Goal: Find specific page/section: Find specific page/section

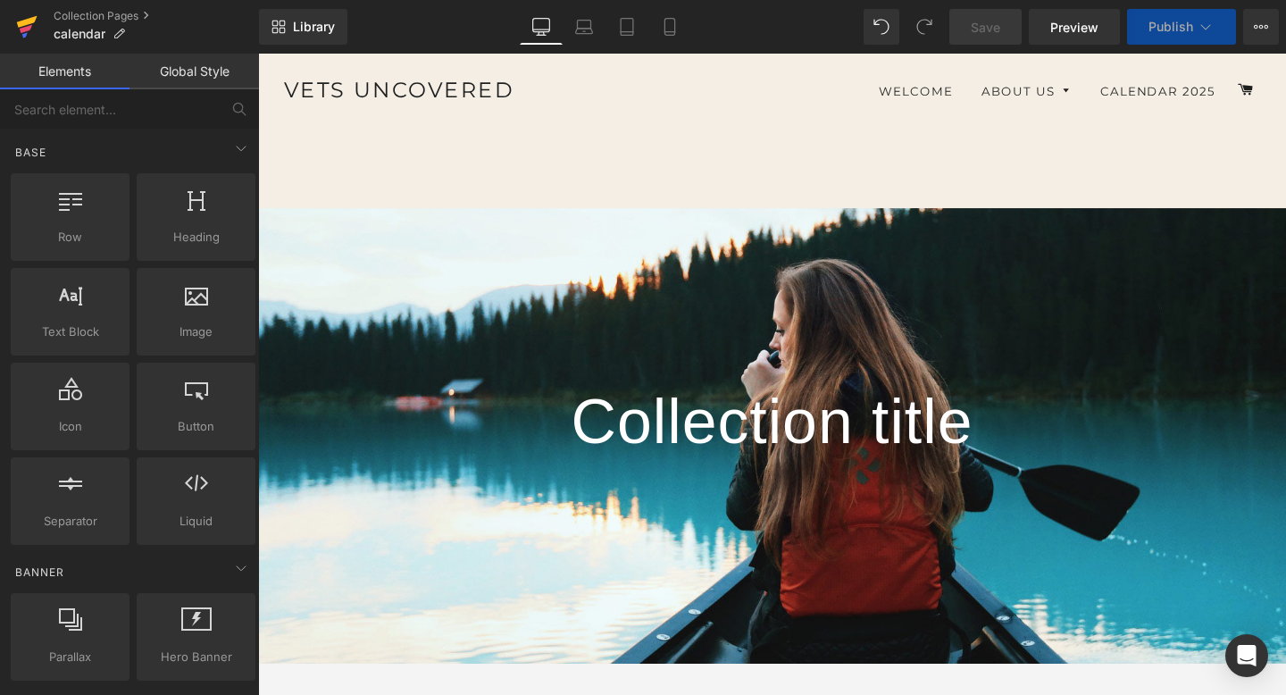
click at [21, 23] on icon at bounding box center [27, 22] width 21 height 12
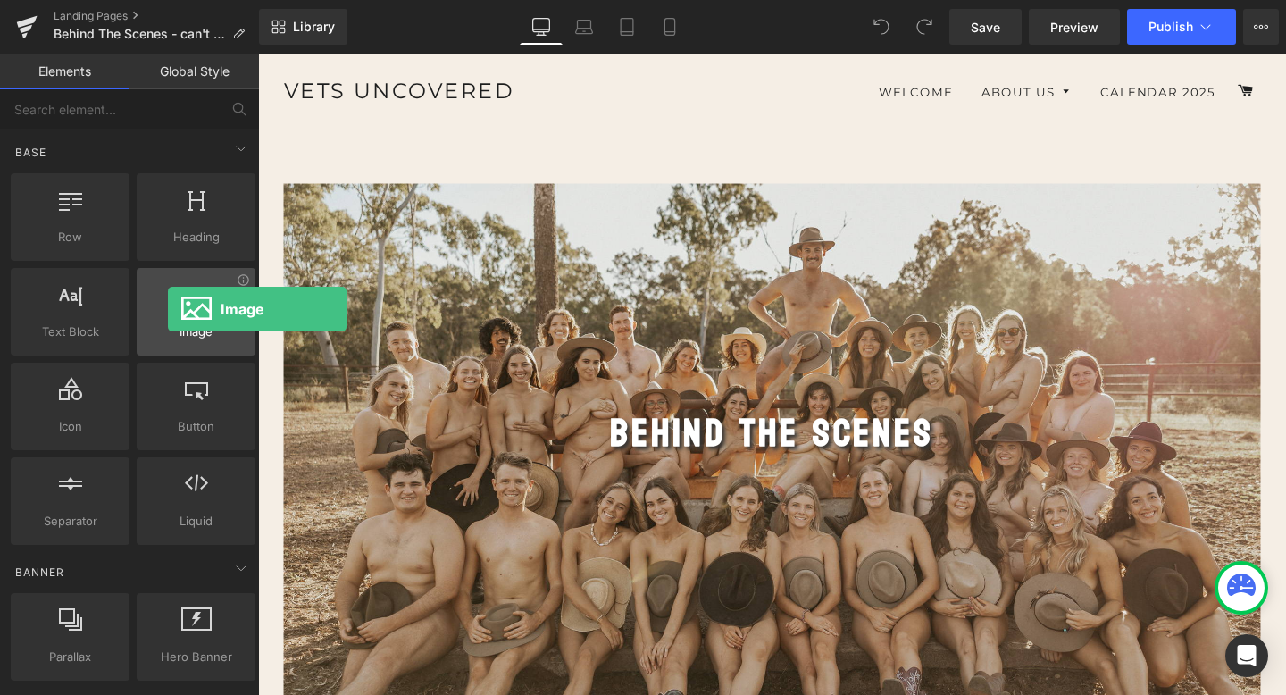
click at [168, 309] on div at bounding box center [196, 302] width 108 height 40
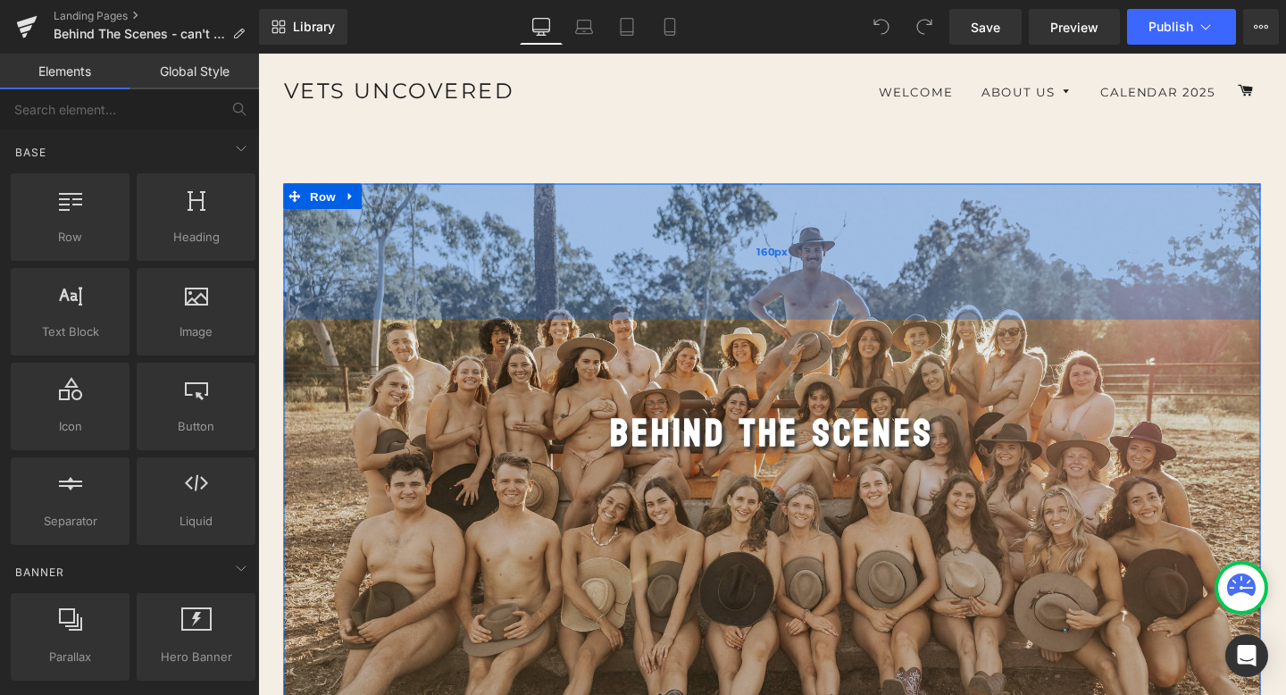
click at [431, 293] on div "160px" at bounding box center [798, 261] width 1027 height 143
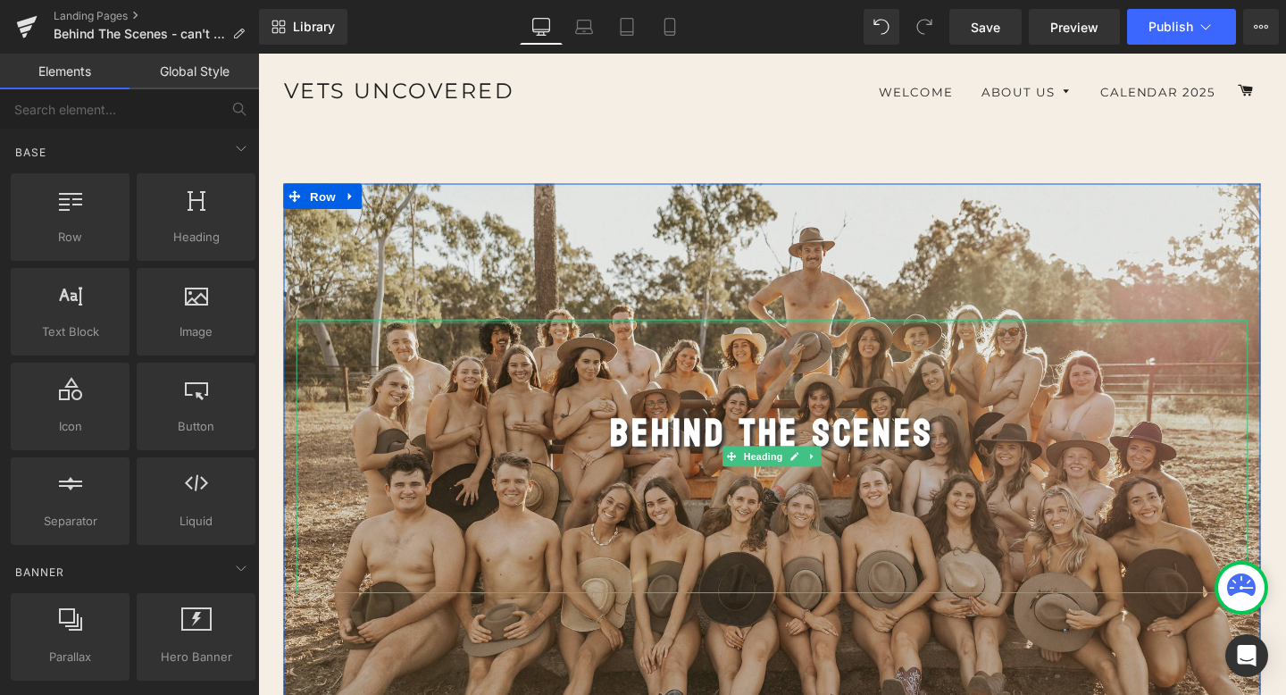
click at [515, 336] on div at bounding box center [798, 335] width 1000 height 4
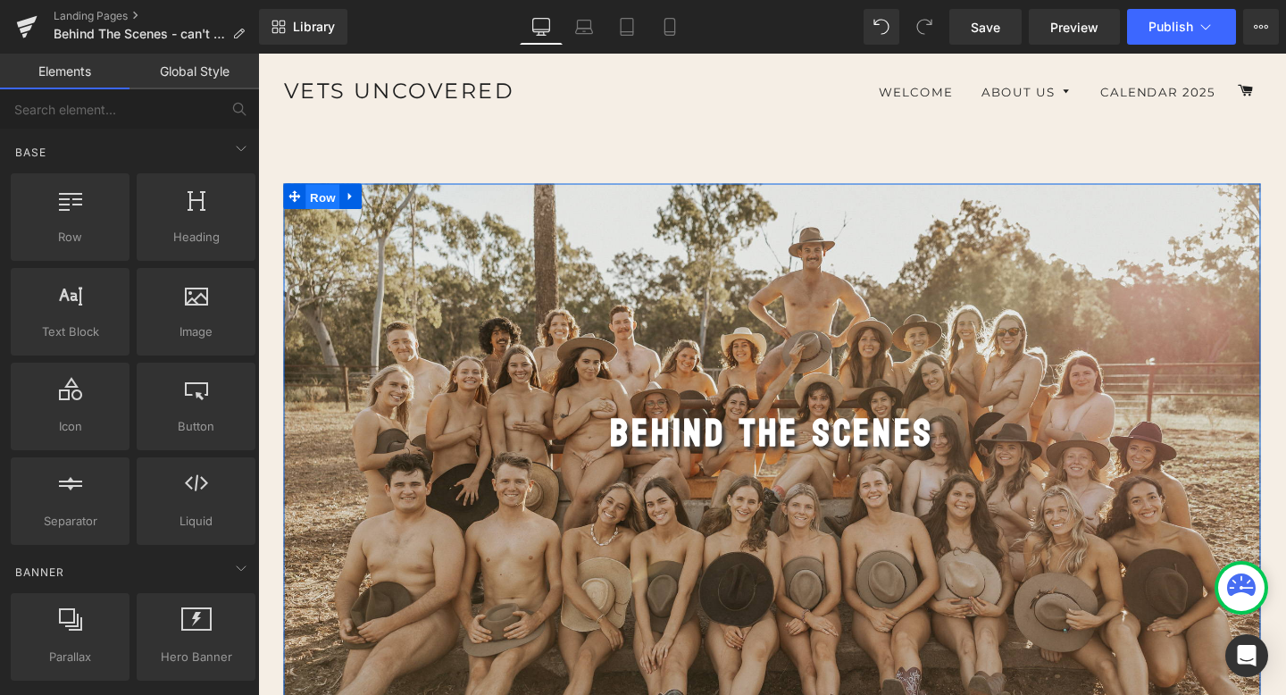
click at [338, 197] on span "Row" at bounding box center [326, 204] width 36 height 27
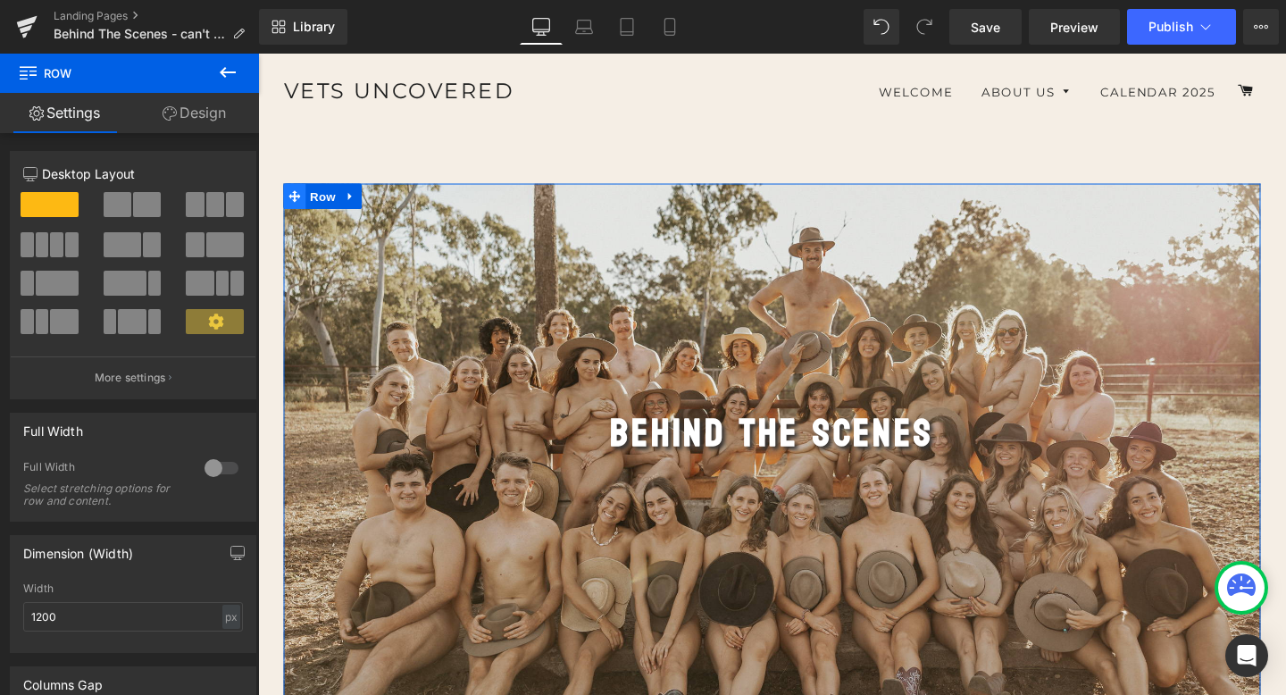
click at [296, 204] on icon at bounding box center [296, 203] width 12 height 12
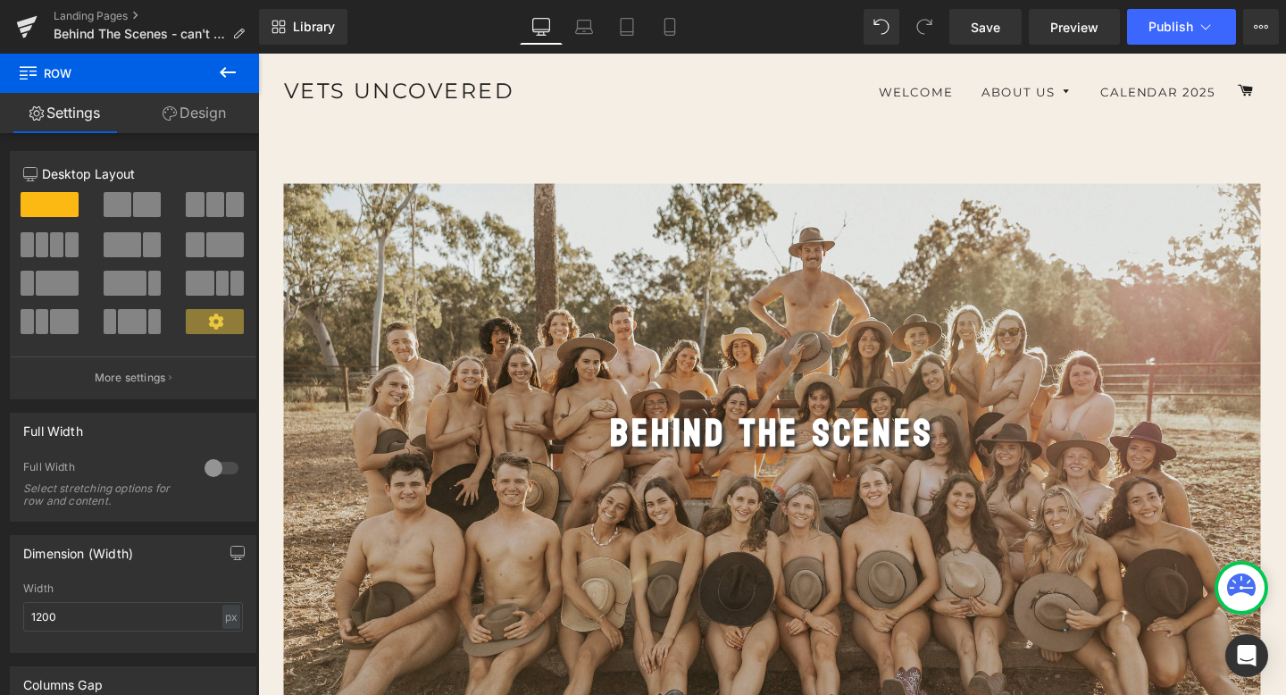
click at [225, 66] on icon at bounding box center [227, 72] width 21 height 21
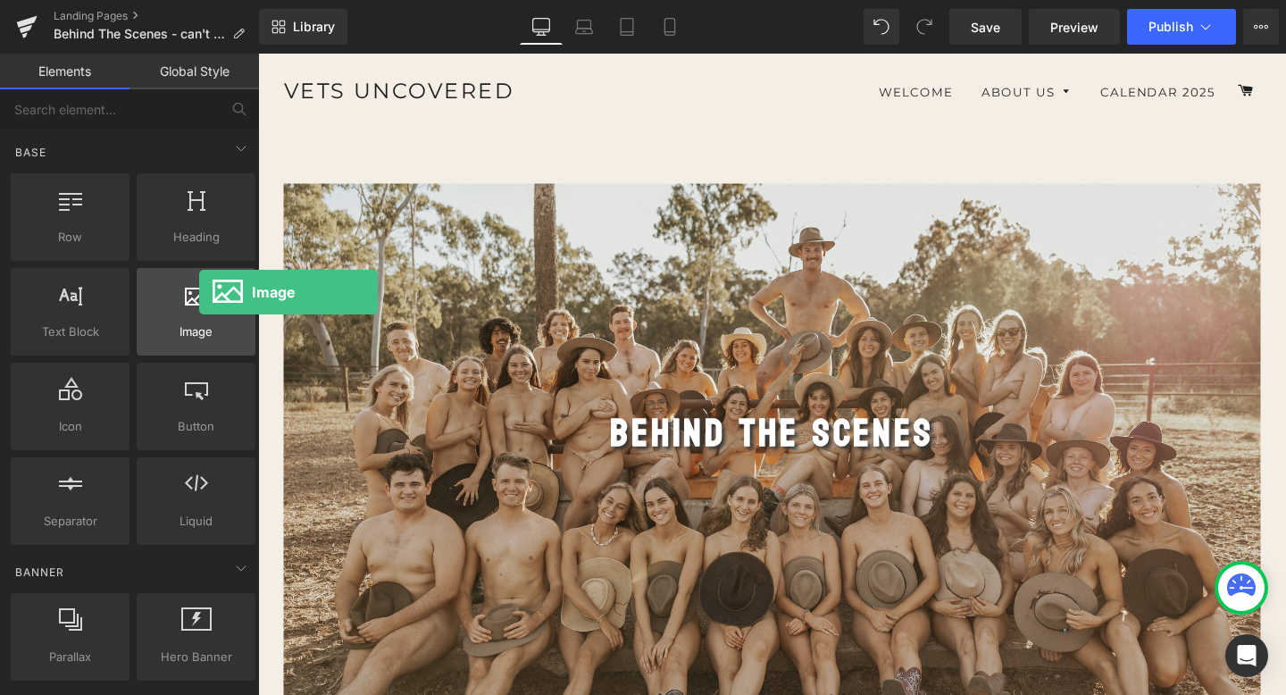
click at [199, 292] on icon at bounding box center [196, 293] width 23 height 23
click at [238, 285] on icon at bounding box center [243, 279] width 13 height 13
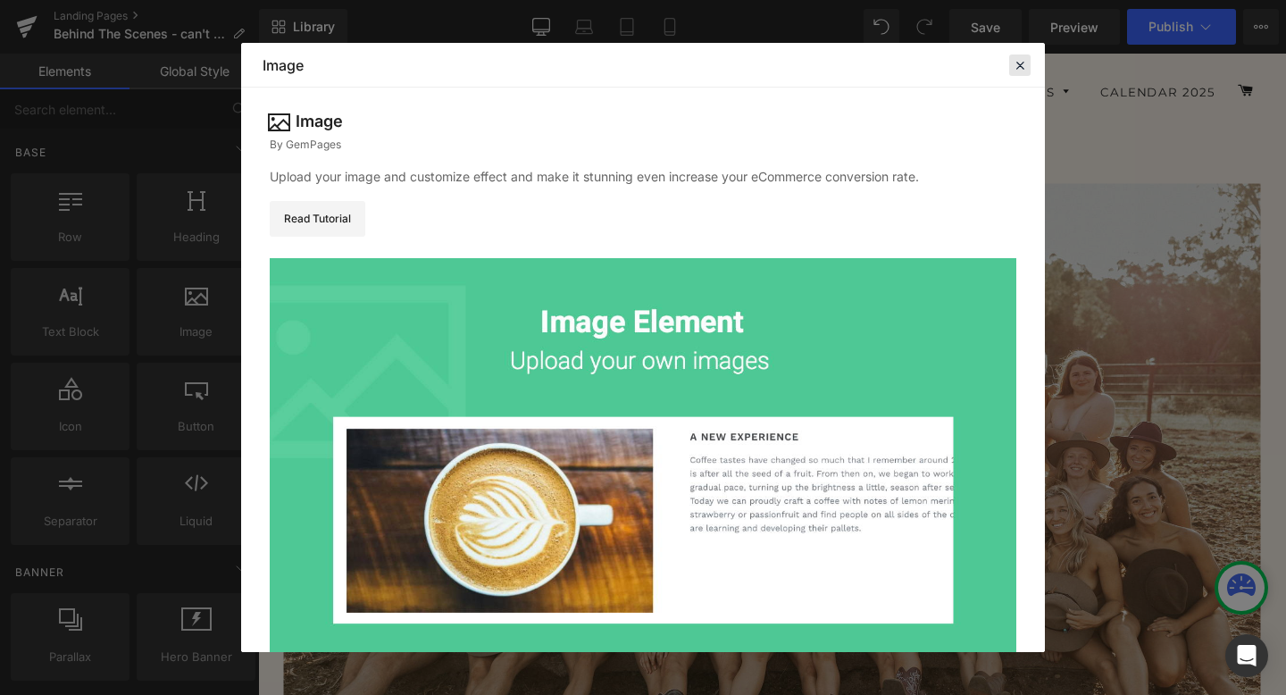
click at [1019, 68] on icon at bounding box center [1020, 65] width 16 height 16
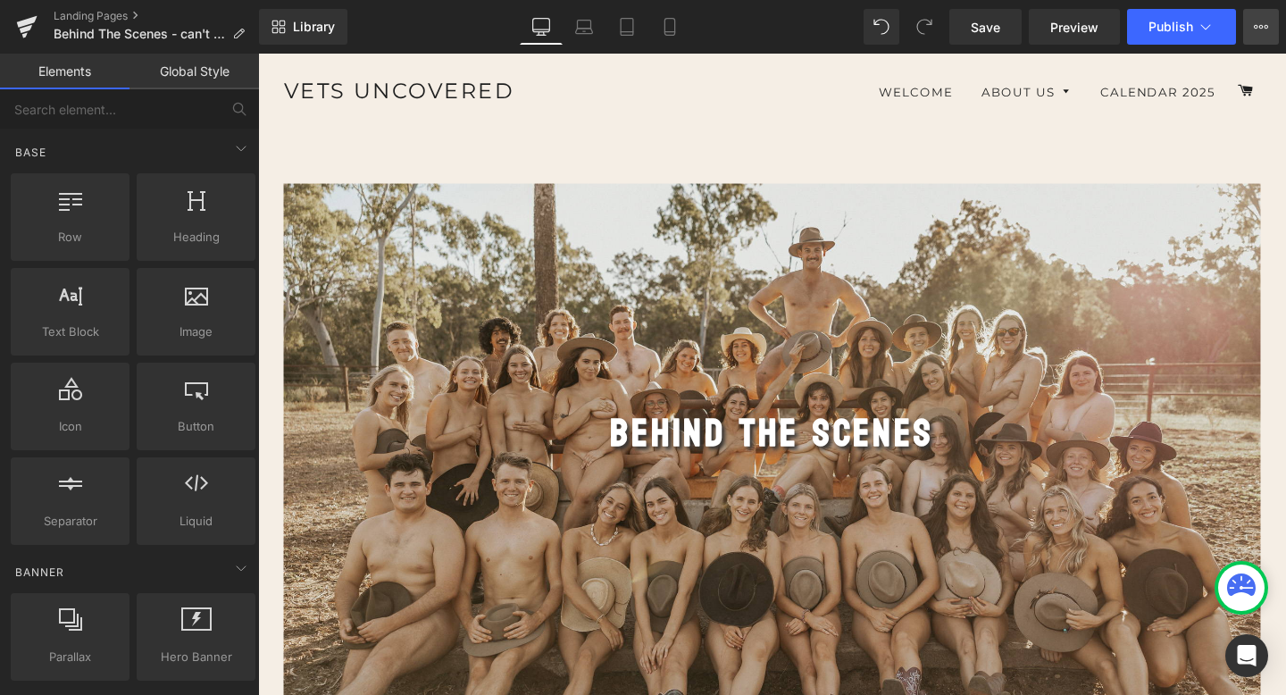
click at [1267, 23] on icon at bounding box center [1261, 27] width 14 height 14
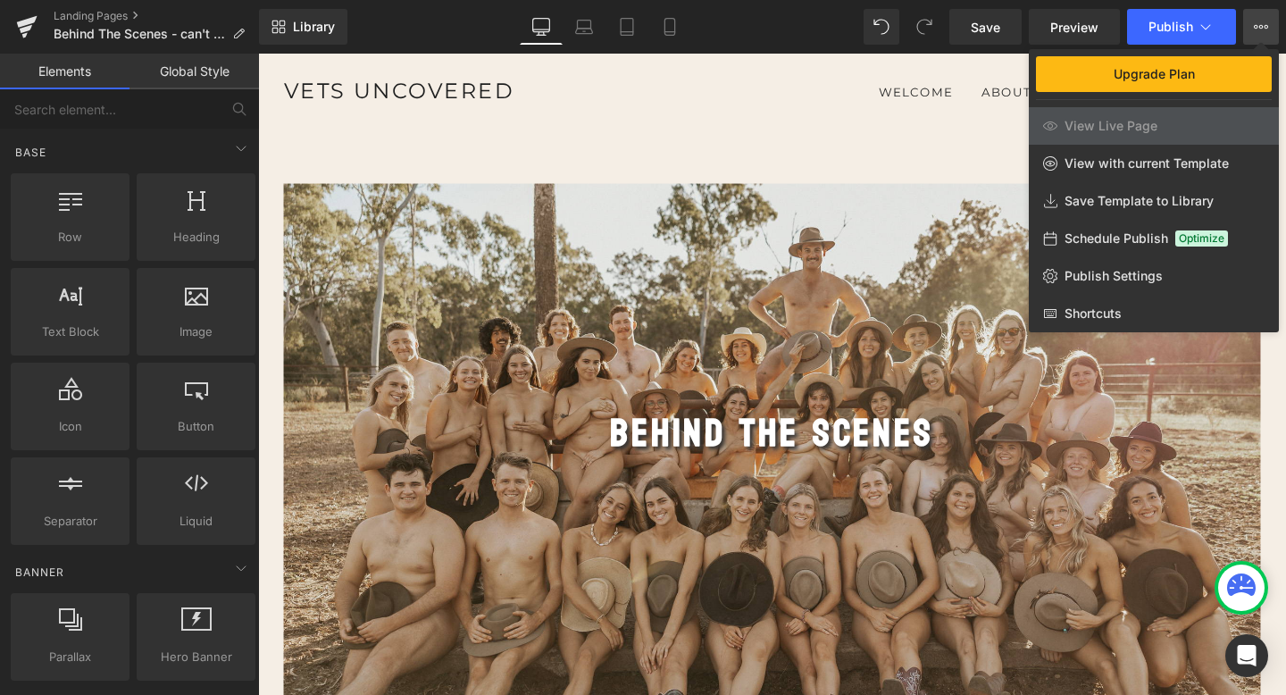
click at [1267, 23] on icon at bounding box center [1261, 27] width 14 height 14
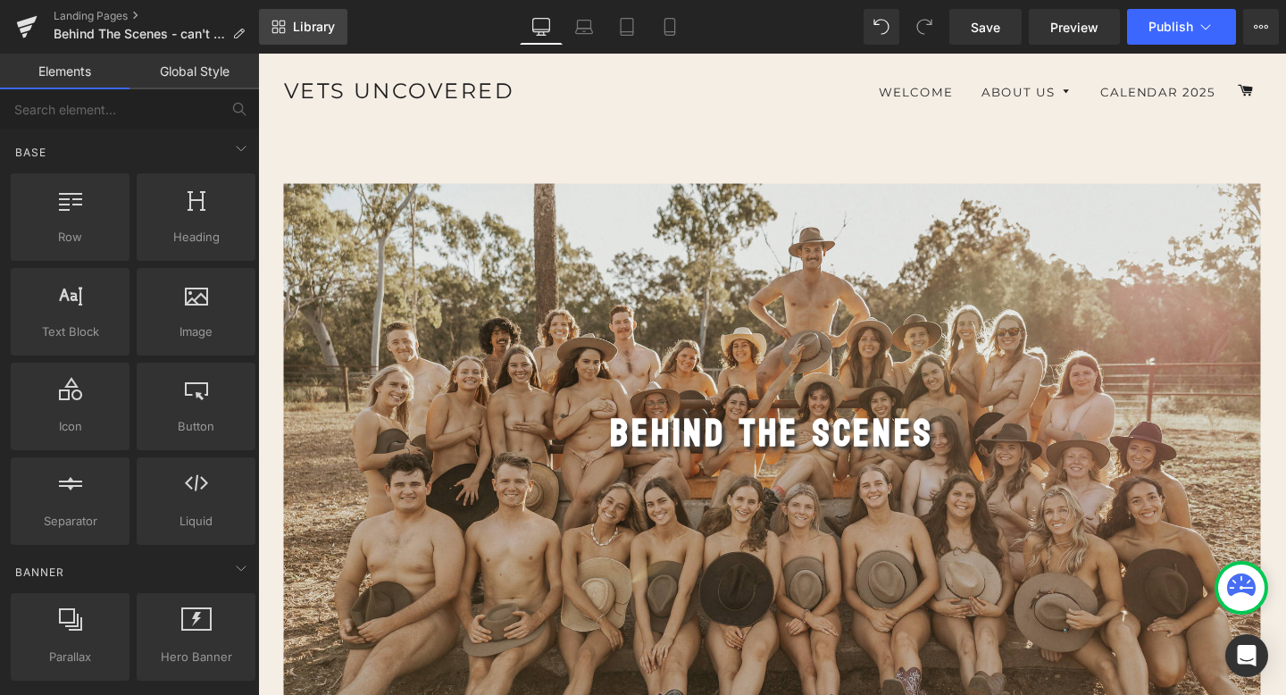
click at [300, 29] on span "Library" at bounding box center [314, 27] width 42 height 16
click at [20, 25] on icon at bounding box center [27, 22] width 21 height 12
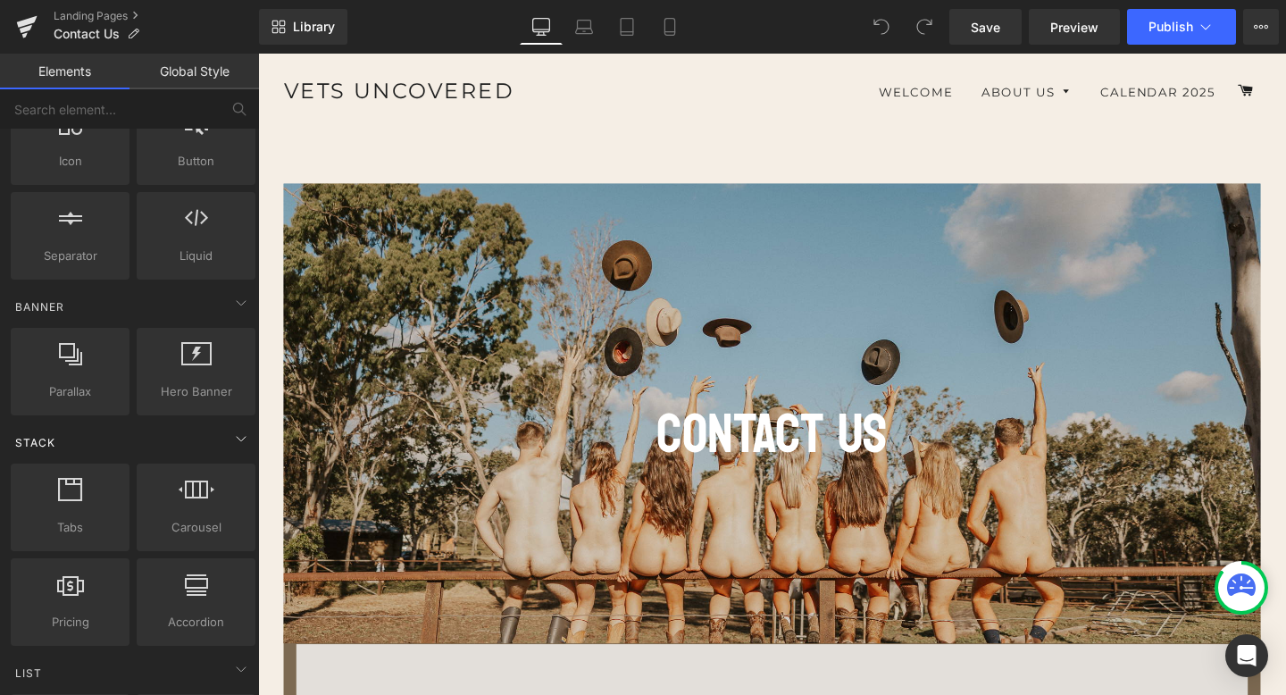
scroll to position [67, 0]
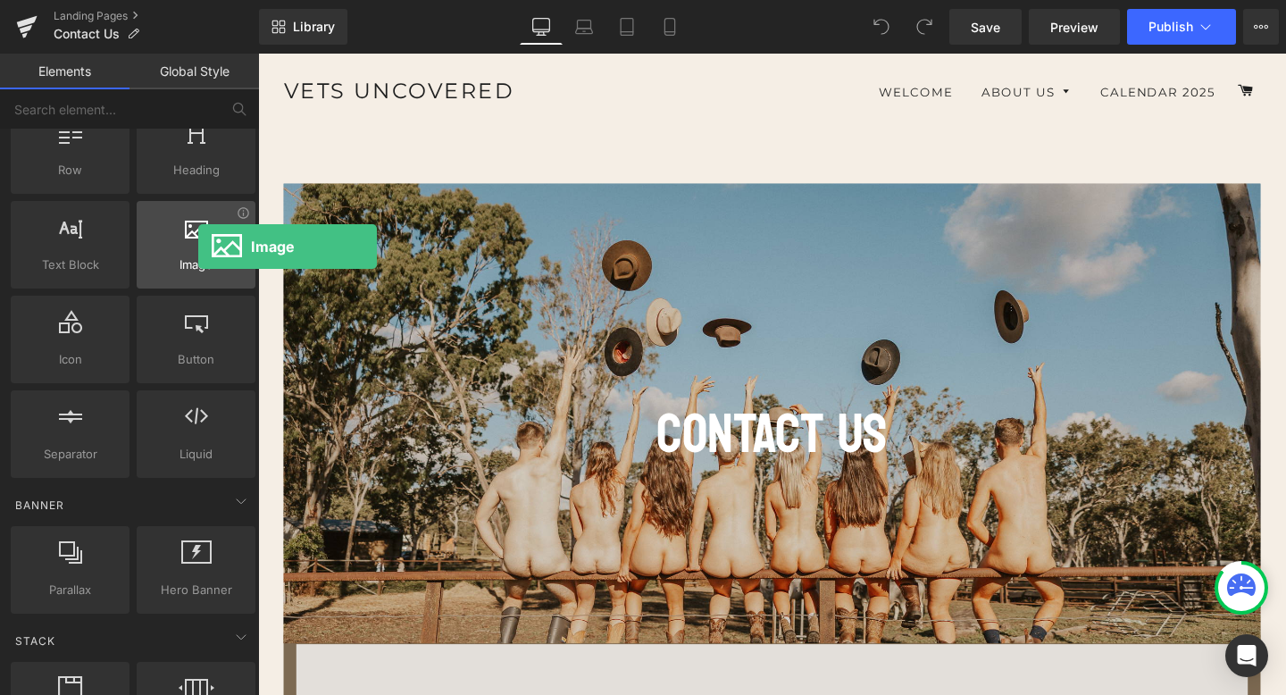
click at [198, 246] on div at bounding box center [196, 235] width 108 height 40
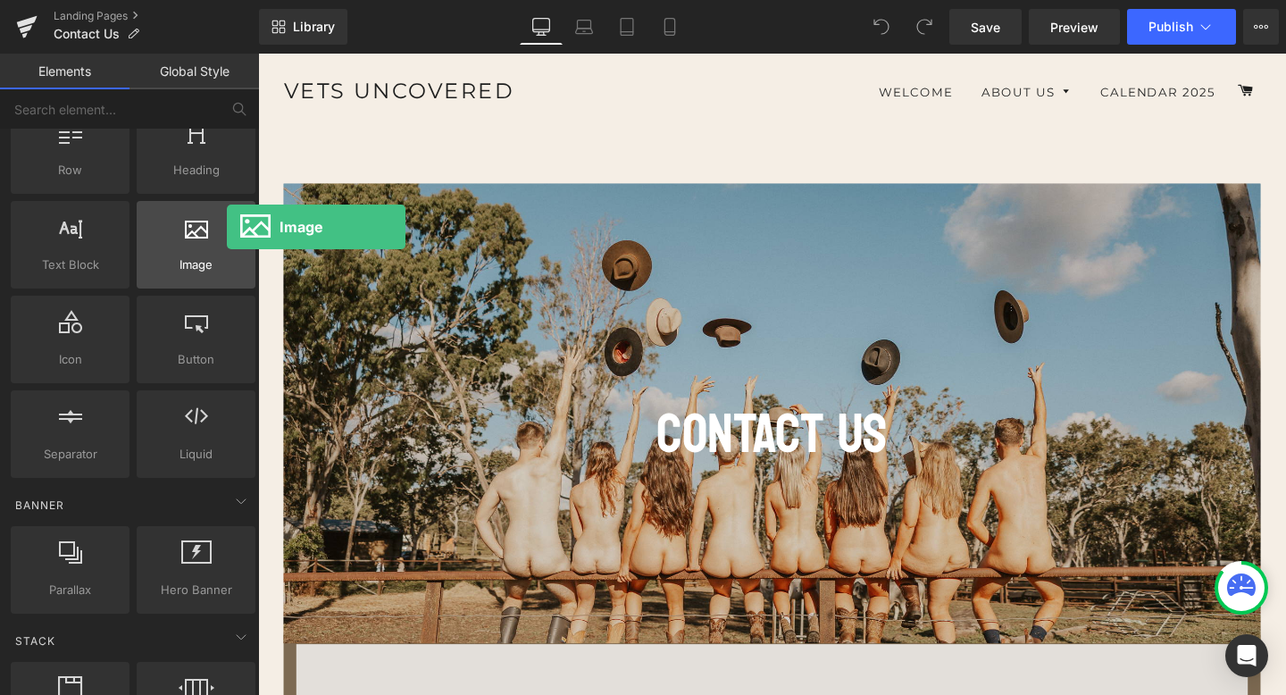
click at [227, 227] on div at bounding box center [196, 235] width 108 height 40
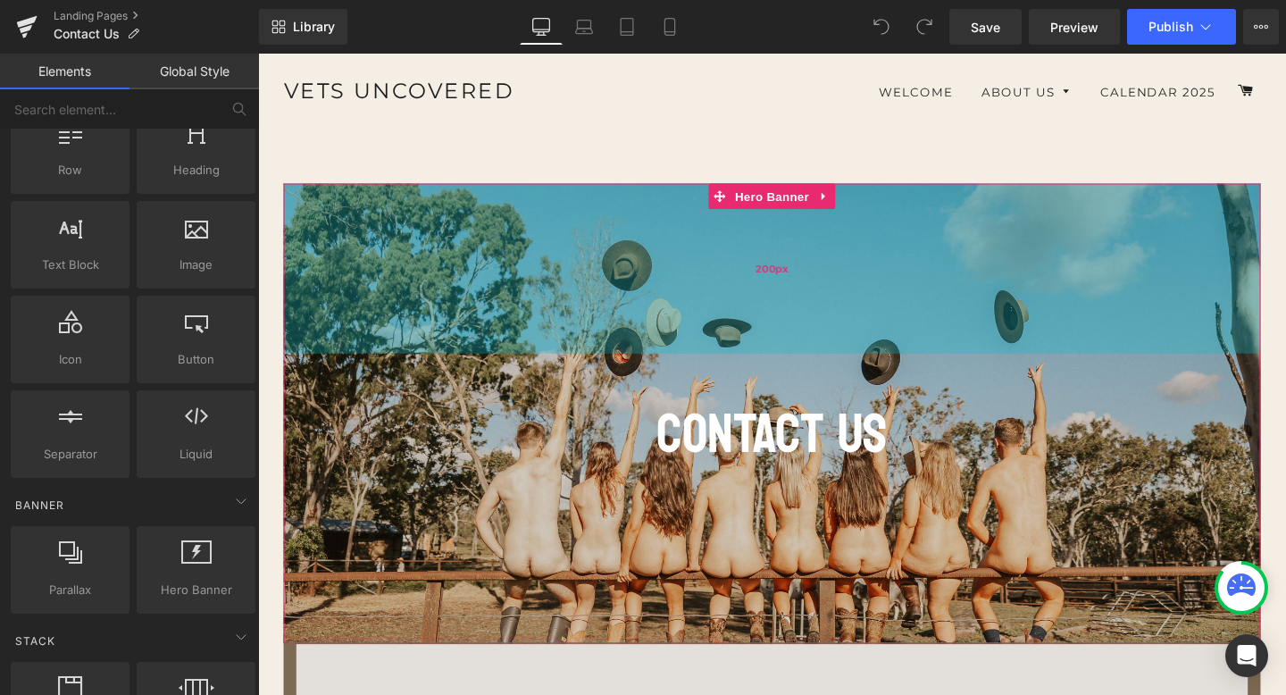
click at [405, 276] on div "200px" at bounding box center [798, 279] width 1027 height 179
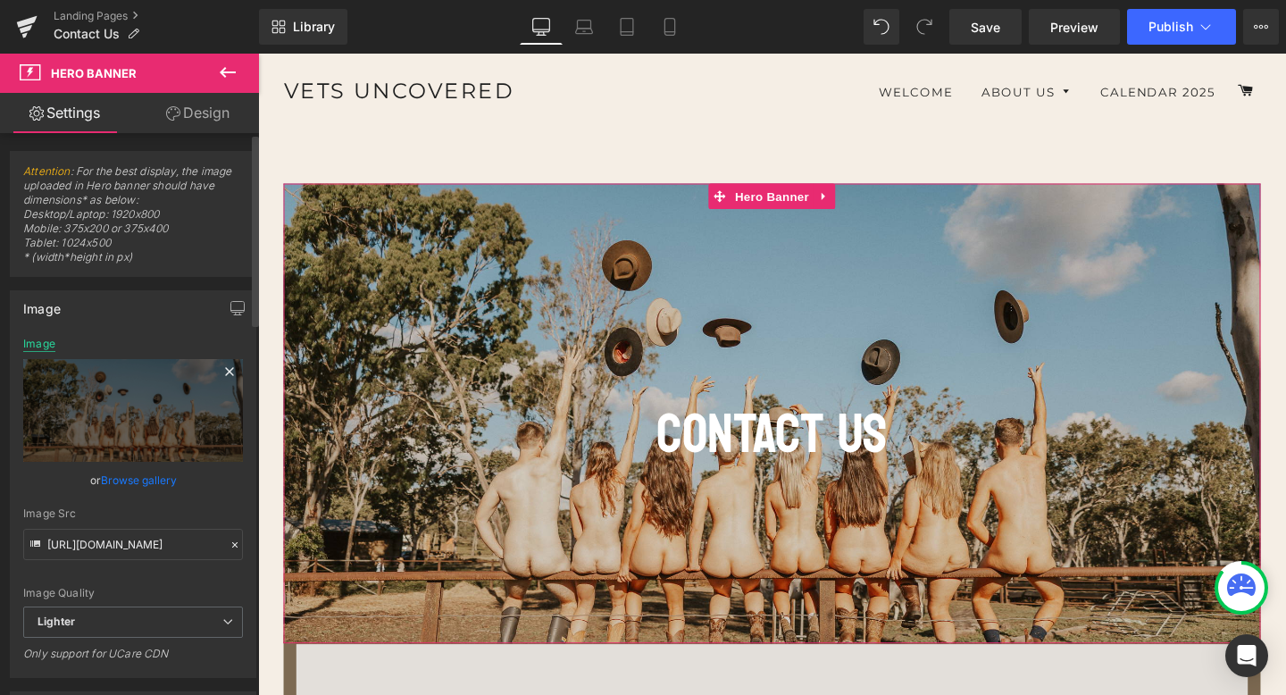
click at [36, 346] on div "Image" at bounding box center [39, 343] width 32 height 12
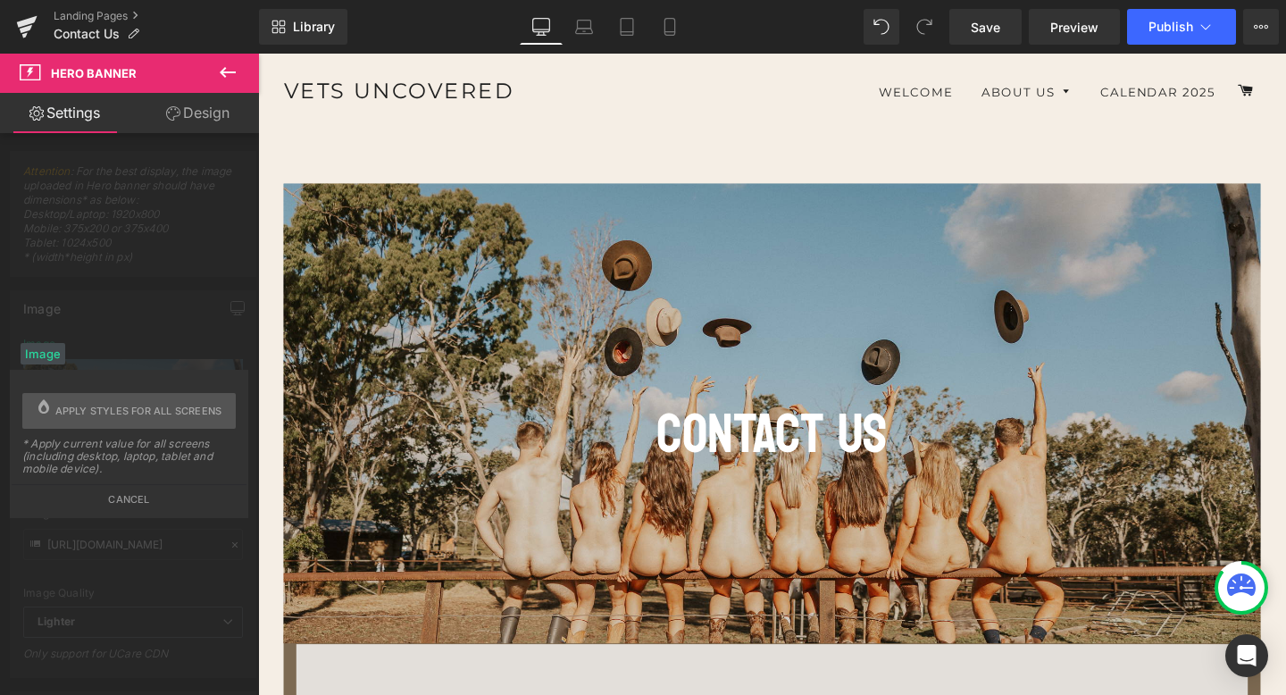
click at [234, 60] on button at bounding box center [227, 73] width 62 height 39
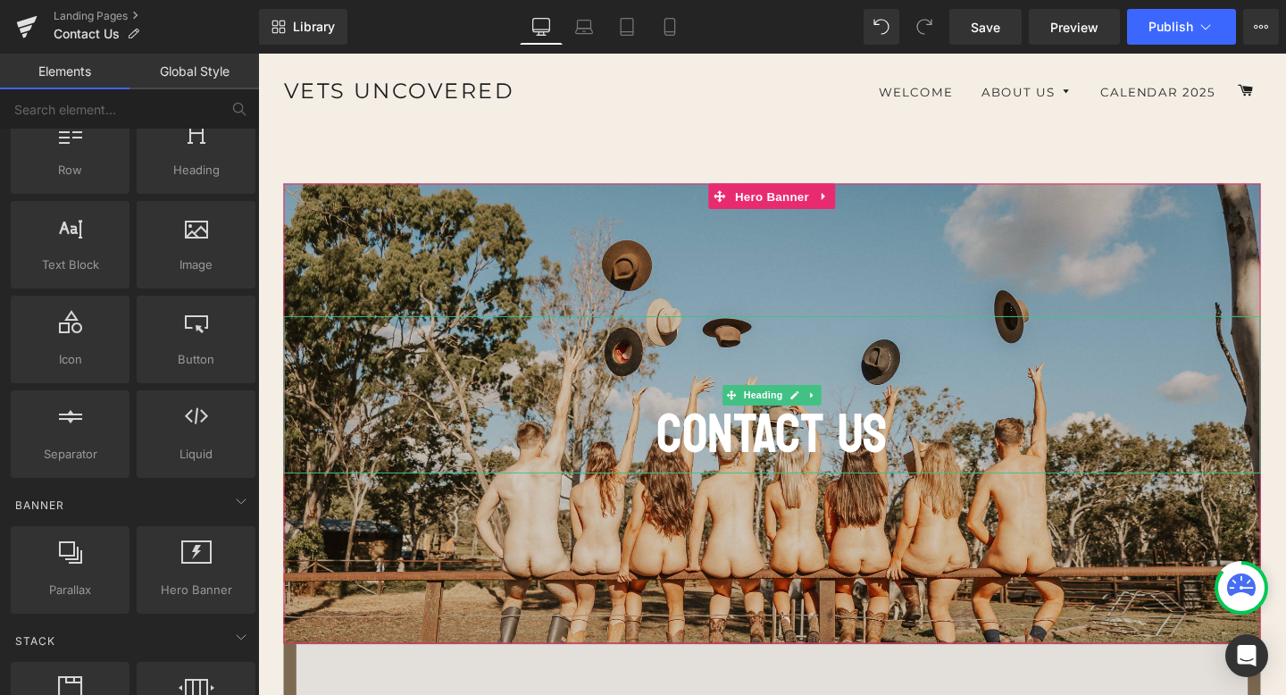
click at [486, 340] on h1 at bounding box center [798, 370] width 1027 height 82
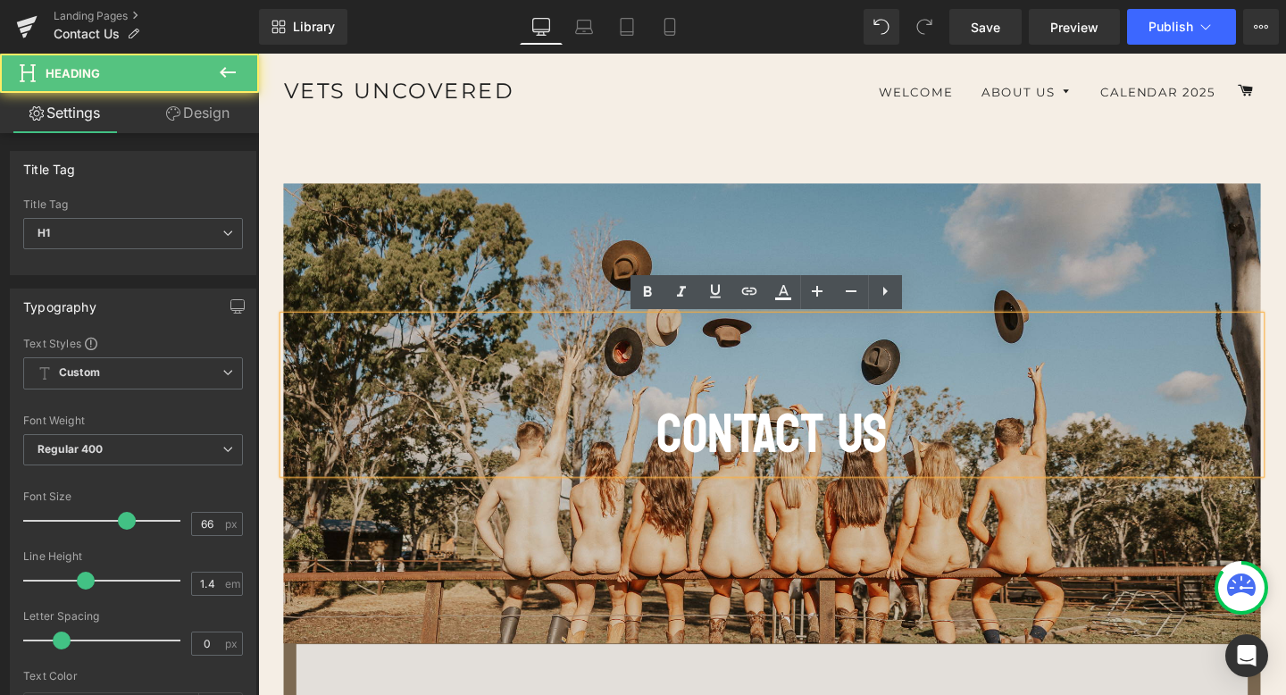
click at [354, 257] on div at bounding box center [798, 431] width 1027 height 483
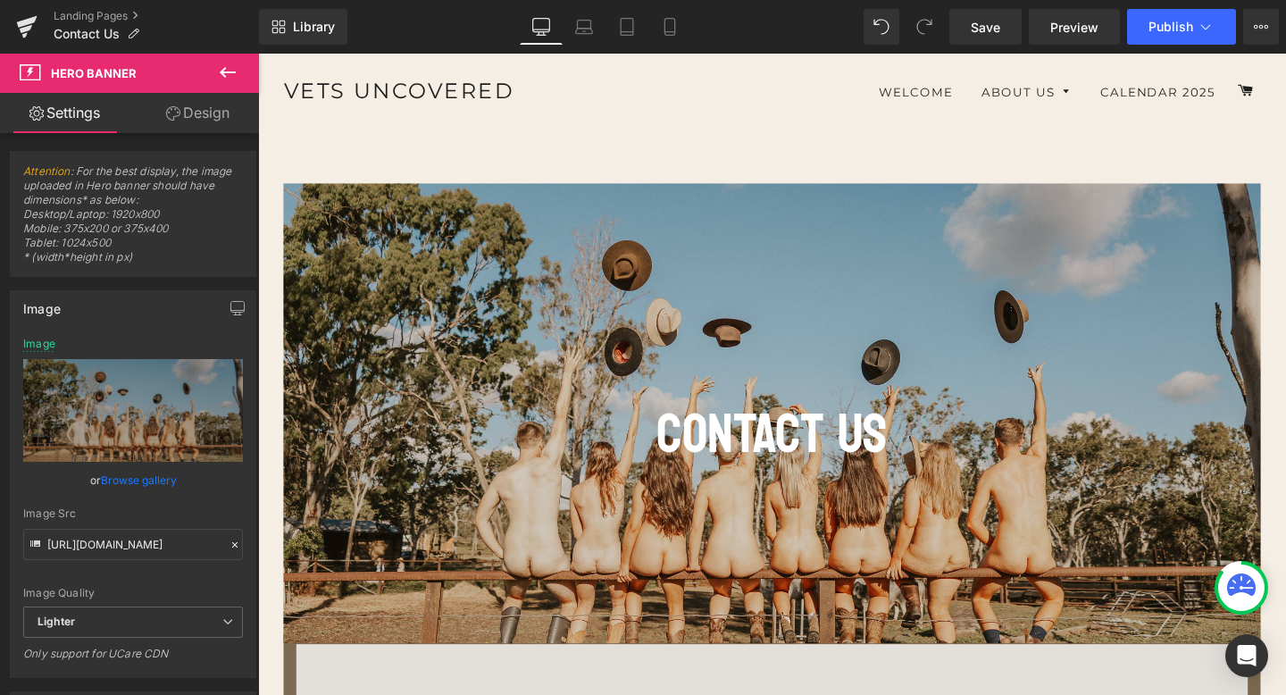
click at [239, 65] on button at bounding box center [227, 73] width 62 height 39
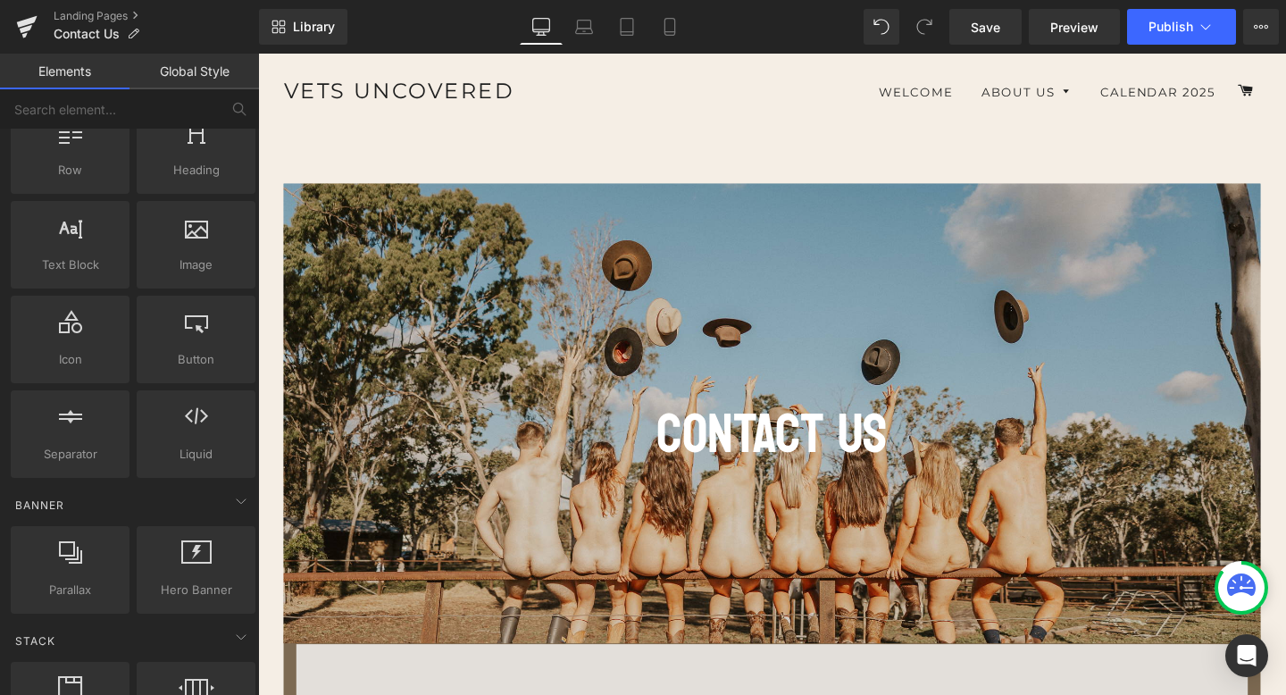
click at [544, 29] on icon at bounding box center [541, 29] width 17 height 0
click at [31, 15] on icon at bounding box center [26, 26] width 21 height 45
